Goal: Information Seeking & Learning: Learn about a topic

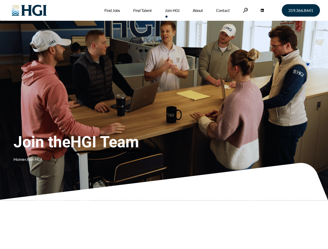
click at [164, 124] on div "Join the HGI Team Home » Join HGI" at bounding box center [96, 116] width 167 height 101
click at [244, 10] on link at bounding box center [245, 10] width 5 height 5
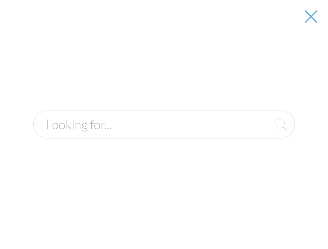
click at [164, 124] on div "Join the HGI Team Home » Join HGI" at bounding box center [96, 116] width 167 height 101
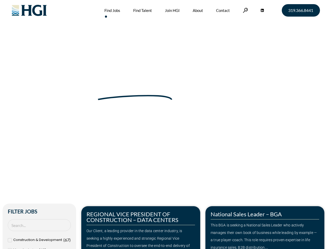
click at [164, 124] on div "Make Your Next Move Home » Jobs" at bounding box center [164, 109] width 296 height 219
click at [244, 10] on link at bounding box center [245, 10] width 5 height 5
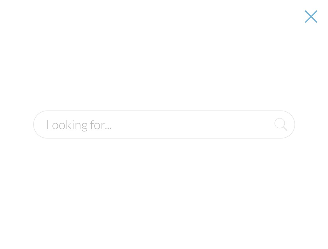
click at [141, 227] on div "Our Client, a leading provider in the data center industry, is seeking a highly…" at bounding box center [140, 242] width 108 height 30
click at [265, 139] on form at bounding box center [163, 124] width 261 height 28
